Goal: Find specific page/section

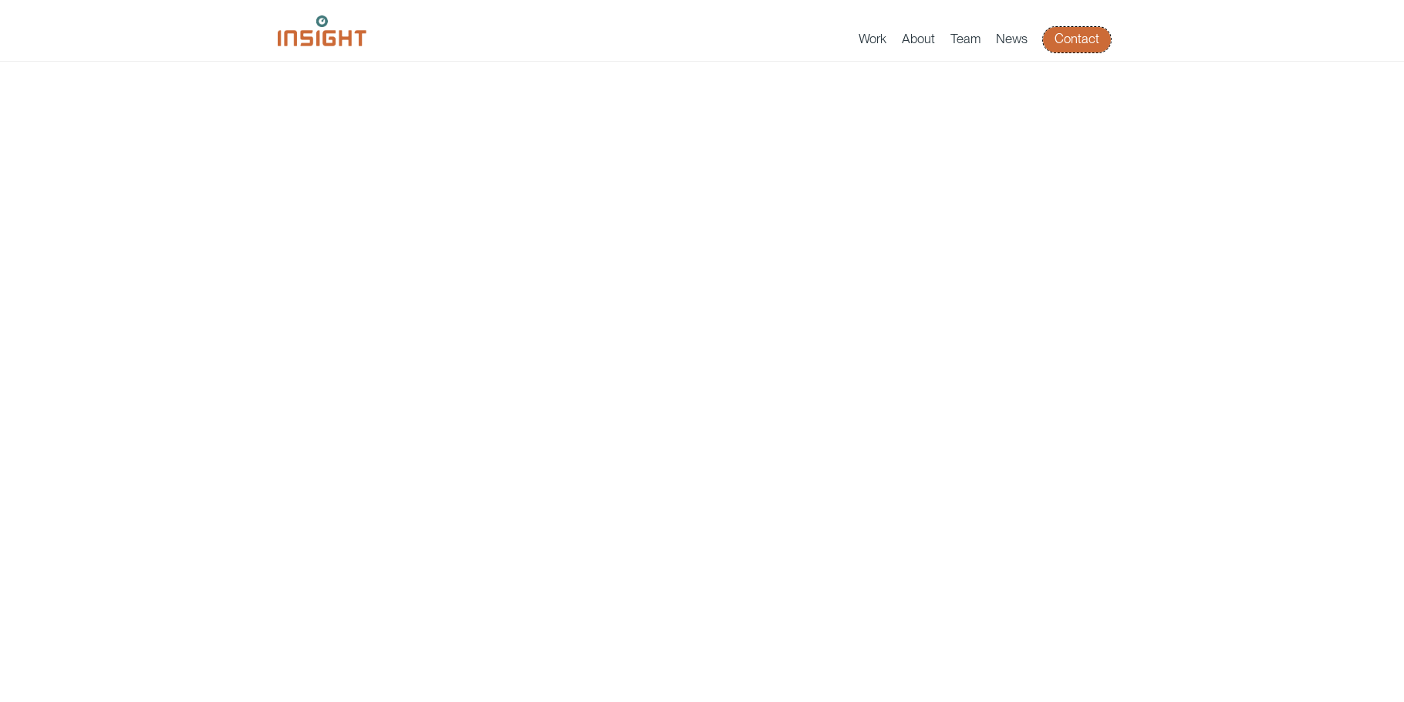
click at [1078, 39] on link "Contact" at bounding box center [1077, 39] width 68 height 25
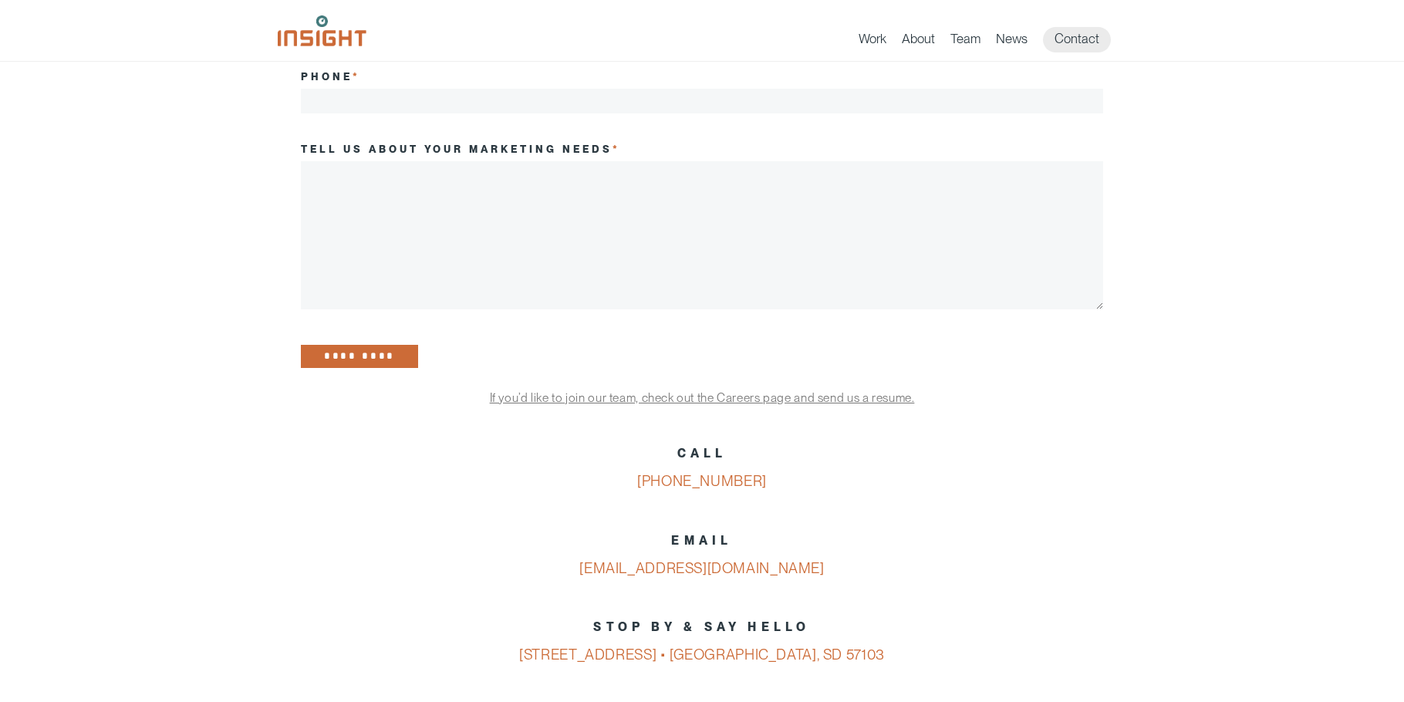
scroll to position [360, 0]
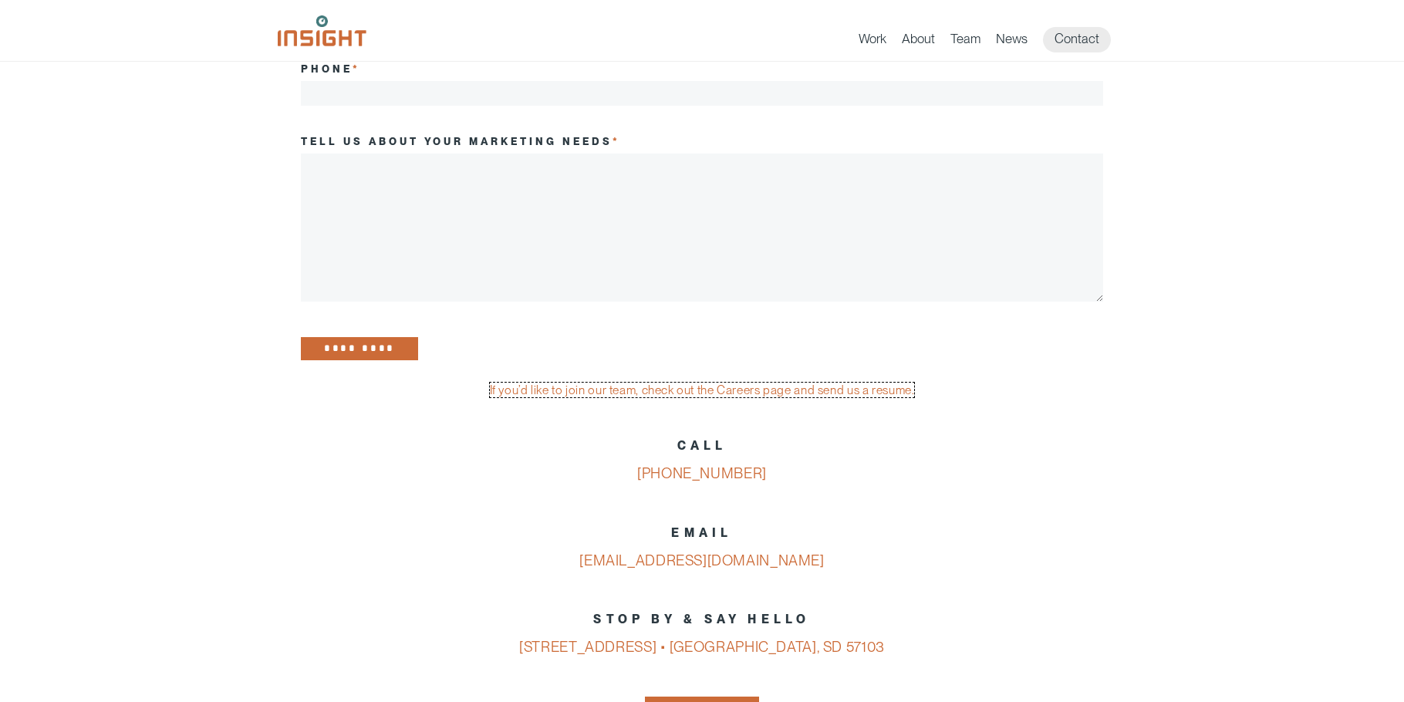
click at [701, 396] on link "If you’d like to join our team, check out the Careers page and send us a resume." at bounding box center [702, 390] width 425 height 15
